Goal: Use online tool/utility: Utilize a website feature to perform a specific function

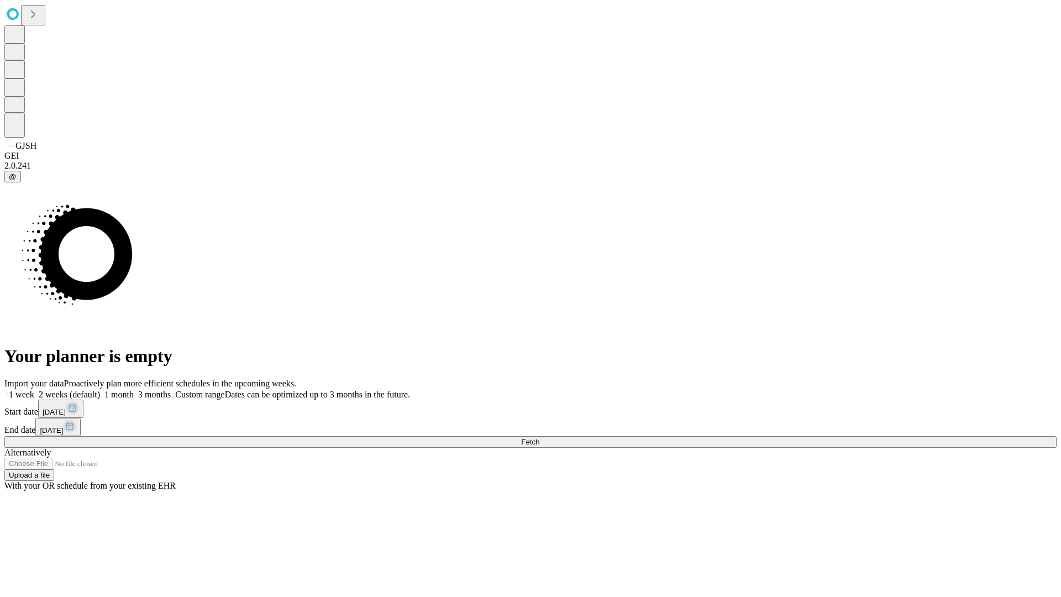
click at [539, 437] on span "Fetch" at bounding box center [530, 441] width 18 height 8
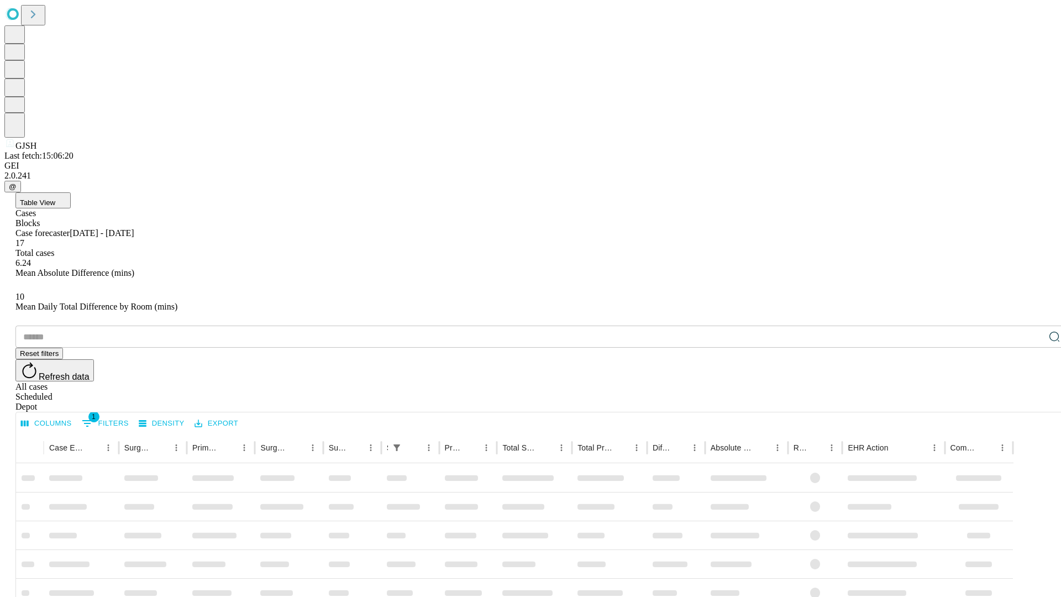
click at [55, 198] on span "Table View" at bounding box center [37, 202] width 35 height 8
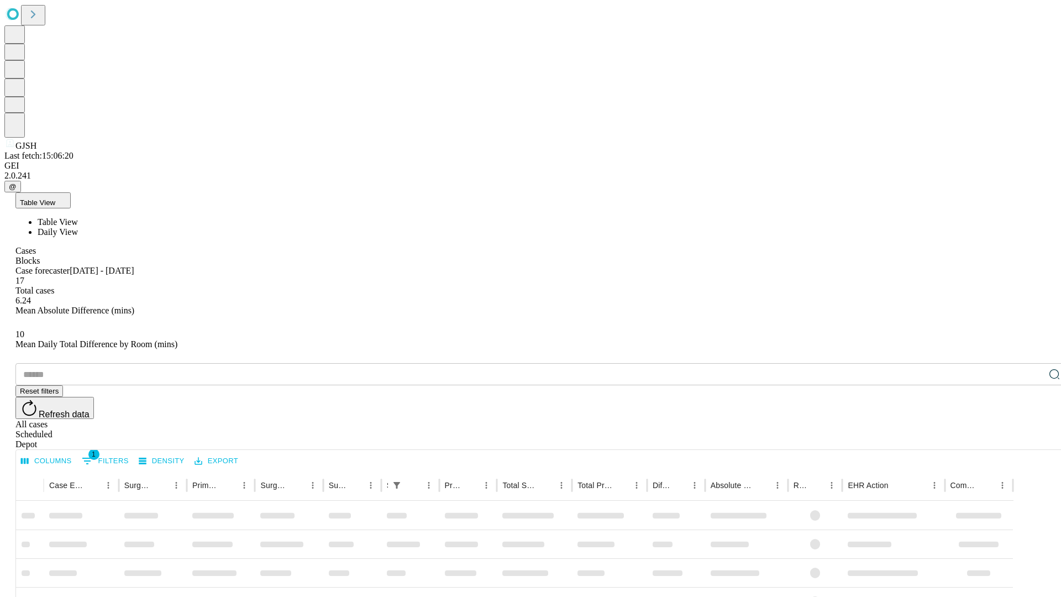
click at [78, 227] on span "Daily View" at bounding box center [58, 231] width 40 height 9
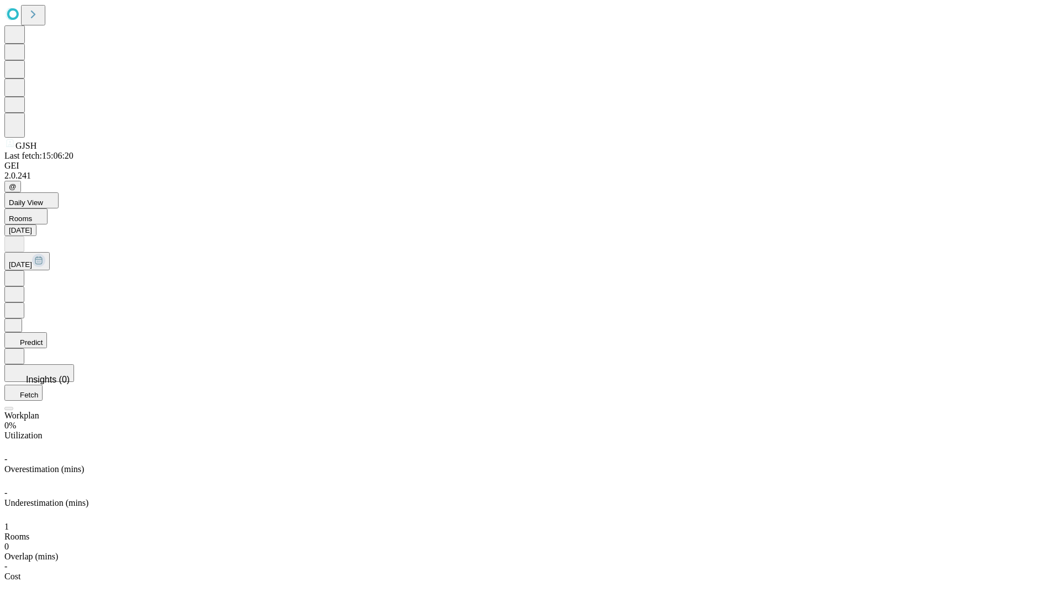
click at [47, 332] on button "Predict" at bounding box center [25, 340] width 43 height 16
